Goal: Information Seeking & Learning: Obtain resource

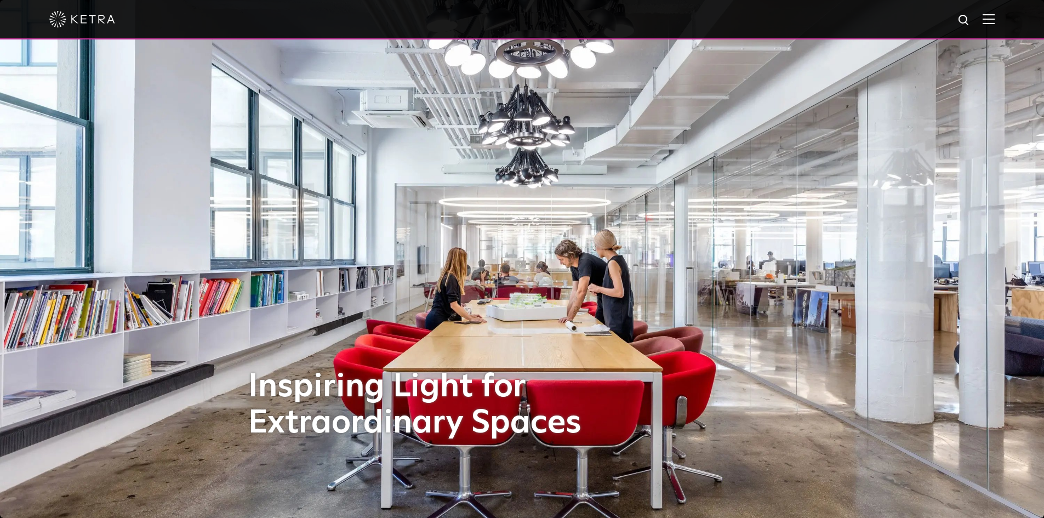
click at [995, 19] on img at bounding box center [989, 19] width 12 height 10
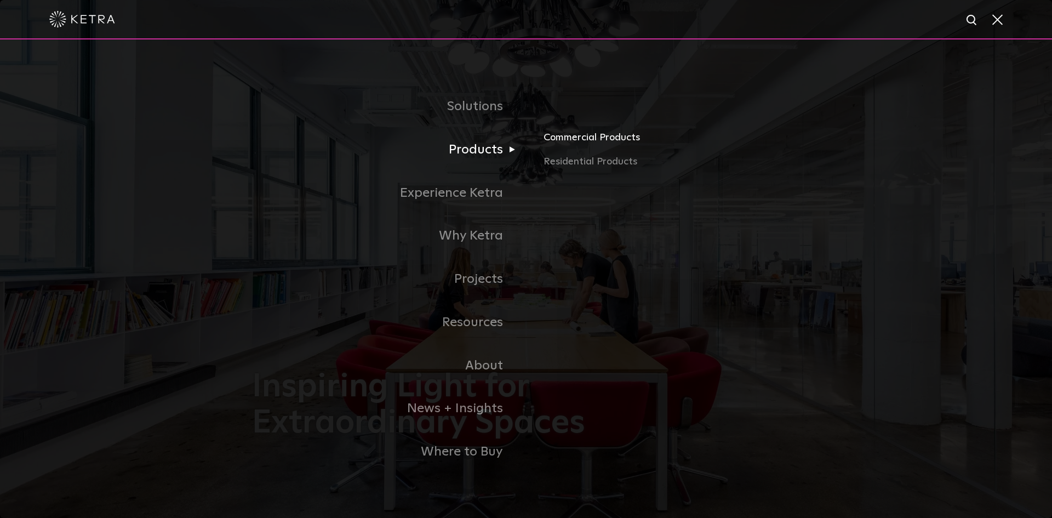
click at [559, 137] on link "Commercial Products" at bounding box center [672, 142] width 257 height 24
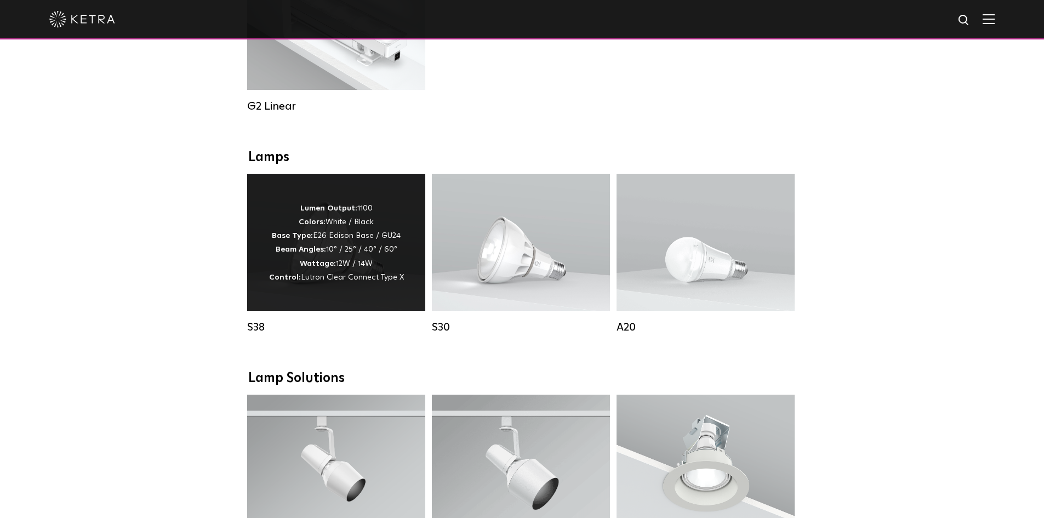
scroll to position [713, 0]
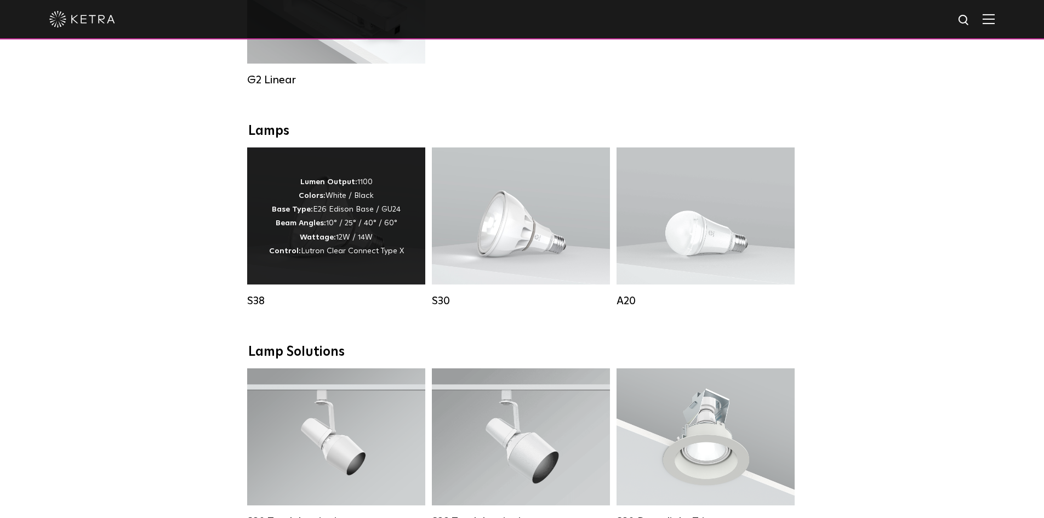
click at [313, 255] on span "Lutron Clear Connect Type X" at bounding box center [352, 251] width 103 height 8
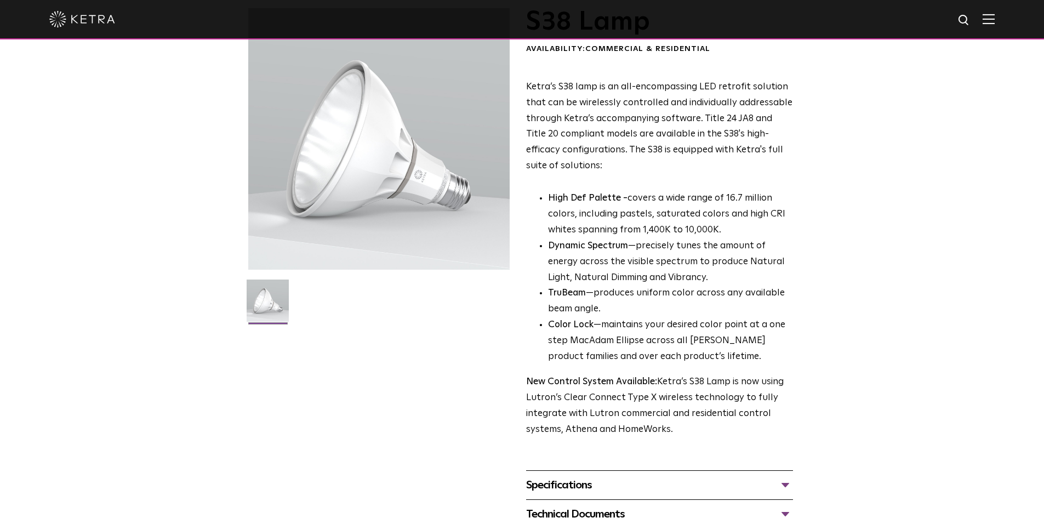
scroll to position [219, 0]
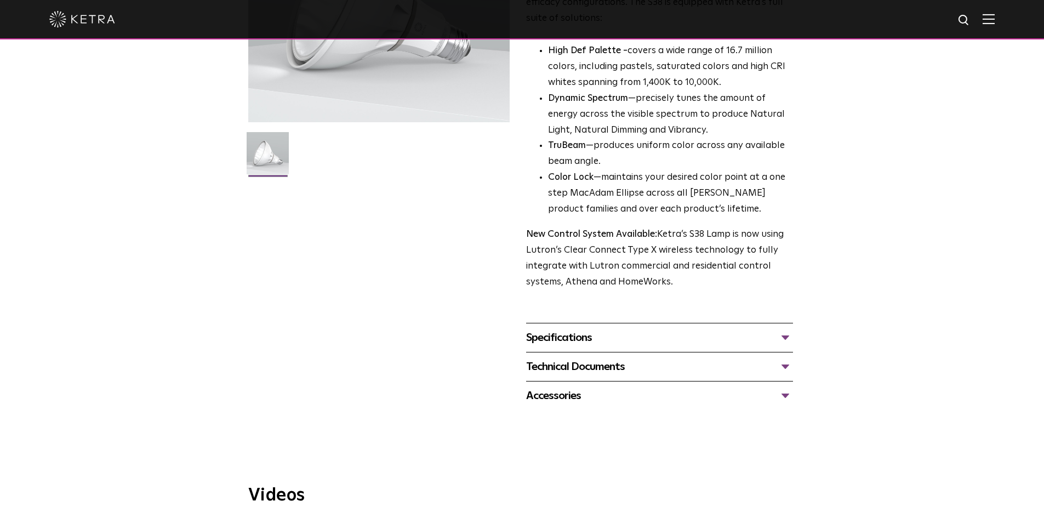
click at [555, 340] on div "Specifications" at bounding box center [659, 338] width 267 height 18
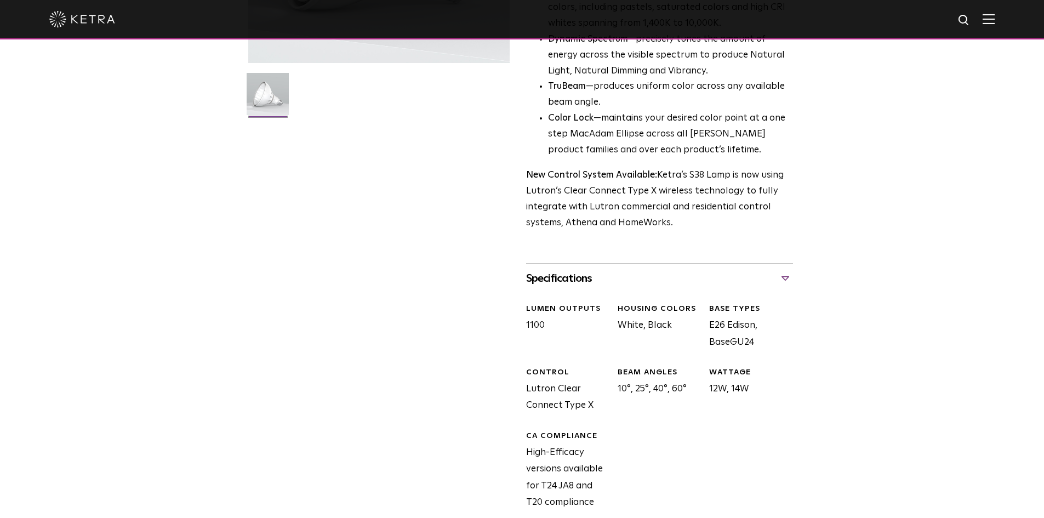
scroll to position [438, 0]
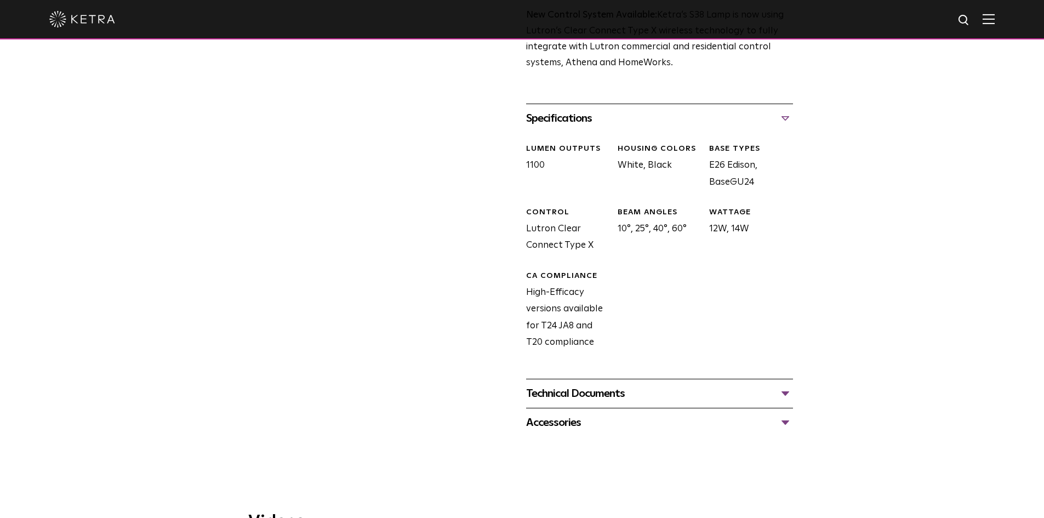
click at [563, 390] on div "Technical Documents" at bounding box center [659, 394] width 267 height 18
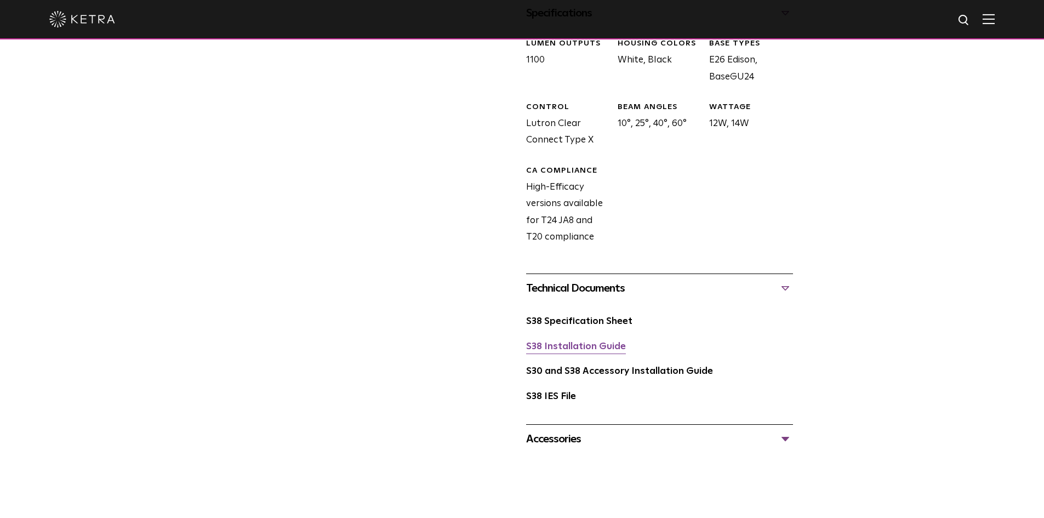
scroll to position [548, 0]
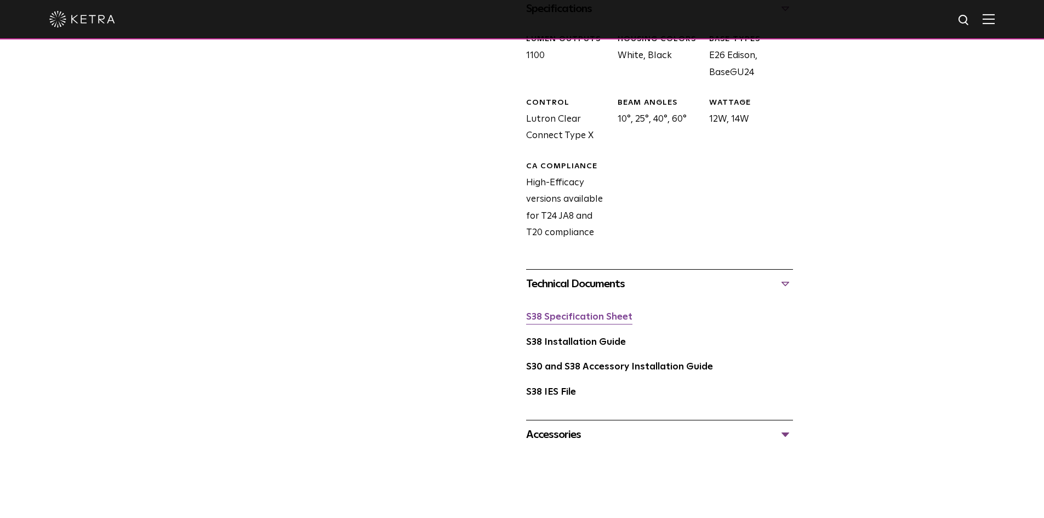
click at [569, 320] on link "S38 Specification Sheet" at bounding box center [579, 316] width 106 height 9
